Goal: Information Seeking & Learning: Learn about a topic

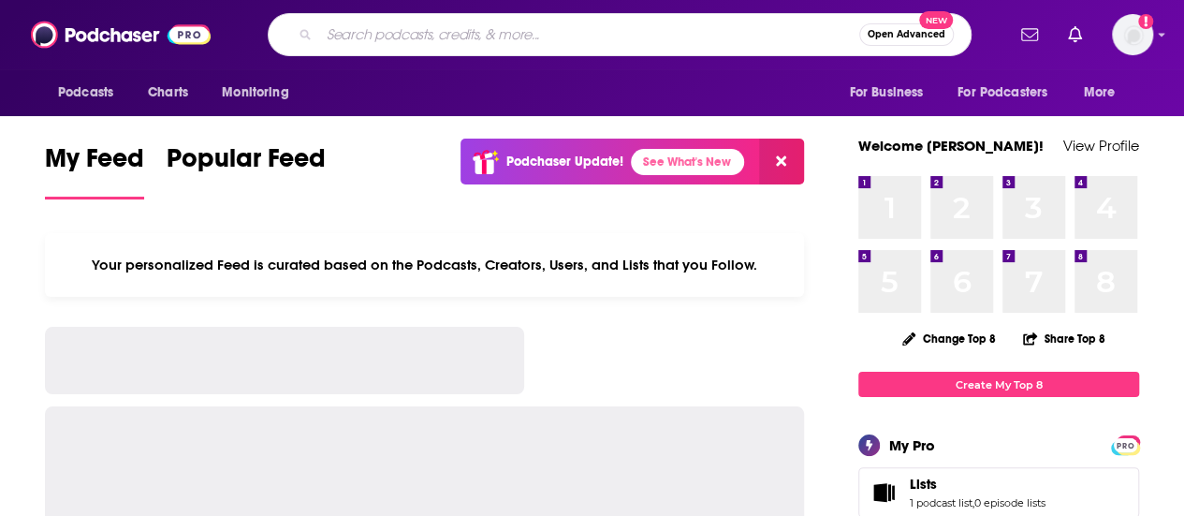
click at [447, 37] on input "Search podcasts, credits, & more..." at bounding box center [589, 35] width 540 height 30
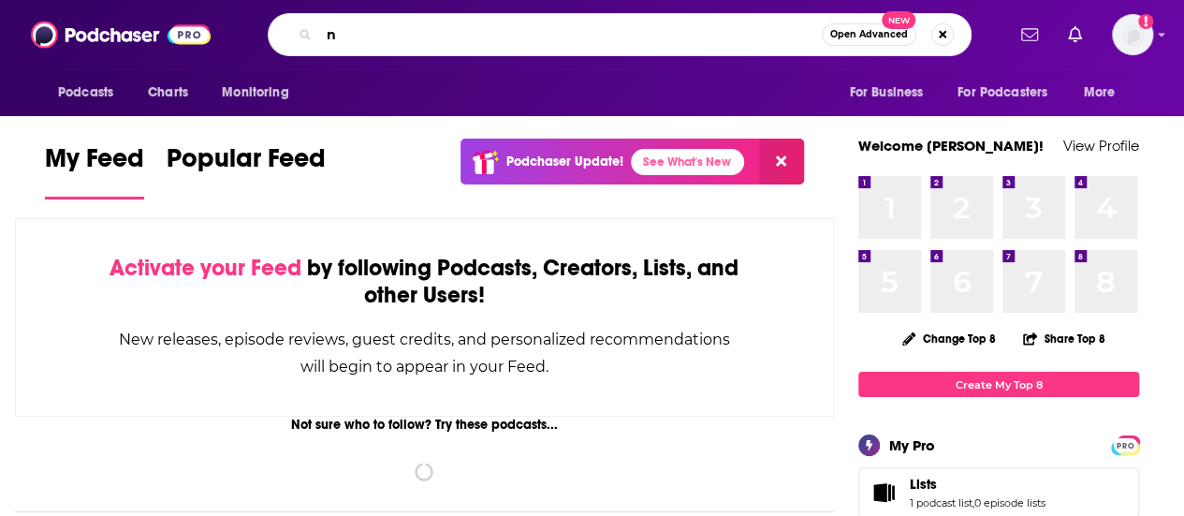
type input "nu"
